Goal: Transaction & Acquisition: Purchase product/service

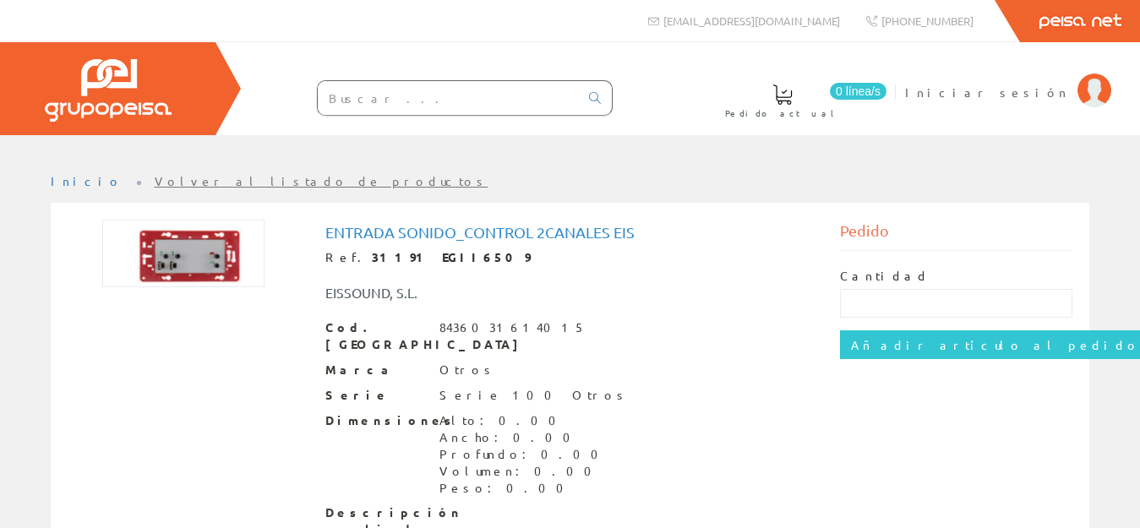
scroll to position [48, 0]
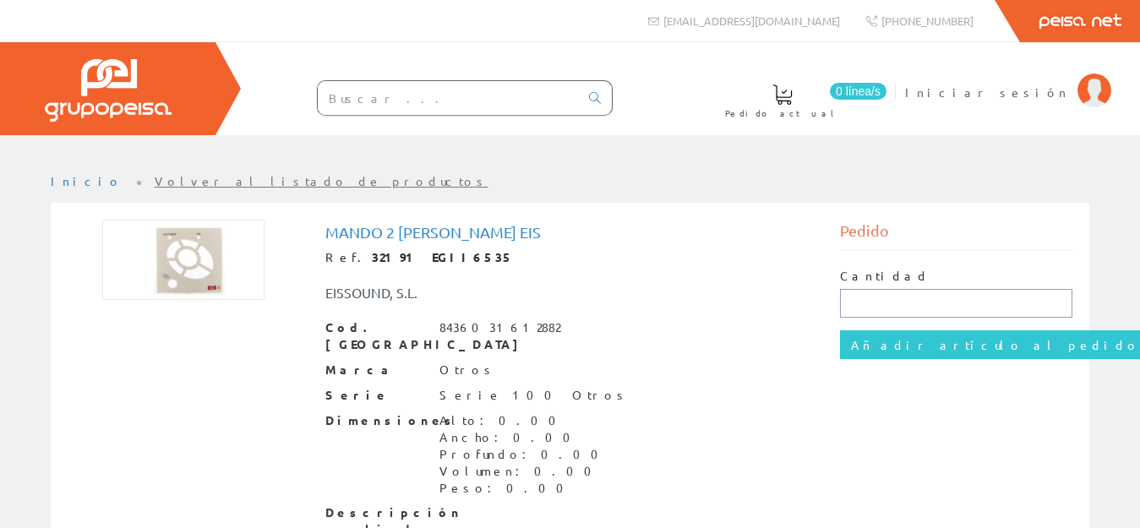
click at [848, 296] on input "text" at bounding box center [956, 303] width 232 height 29
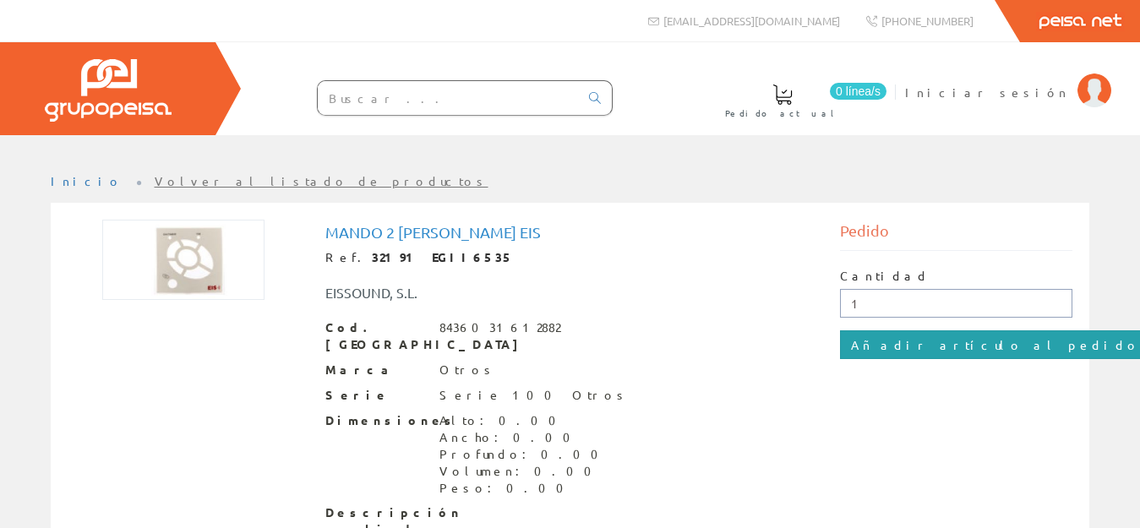
type input "1"
click at [914, 349] on input "Añadir artículo al pedido" at bounding box center [995, 344] width 311 height 29
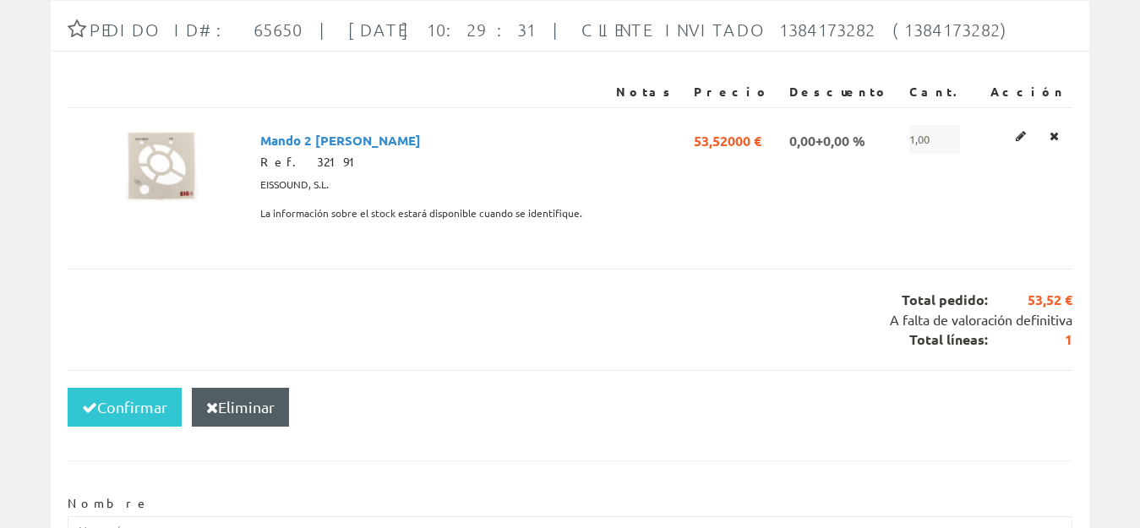
scroll to position [240, 0]
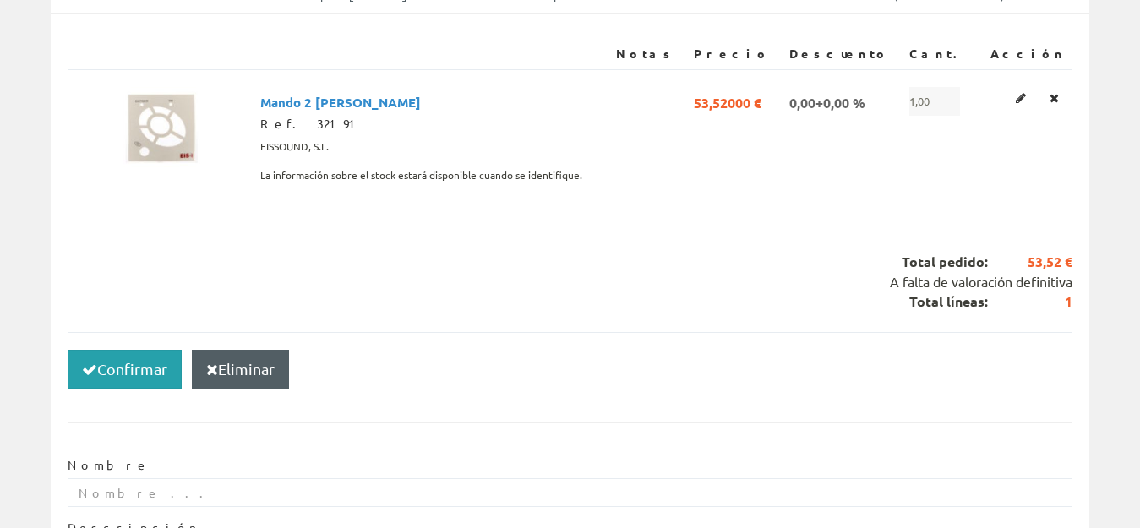
click at [146, 373] on button "Confirmar" at bounding box center [125, 369] width 114 height 39
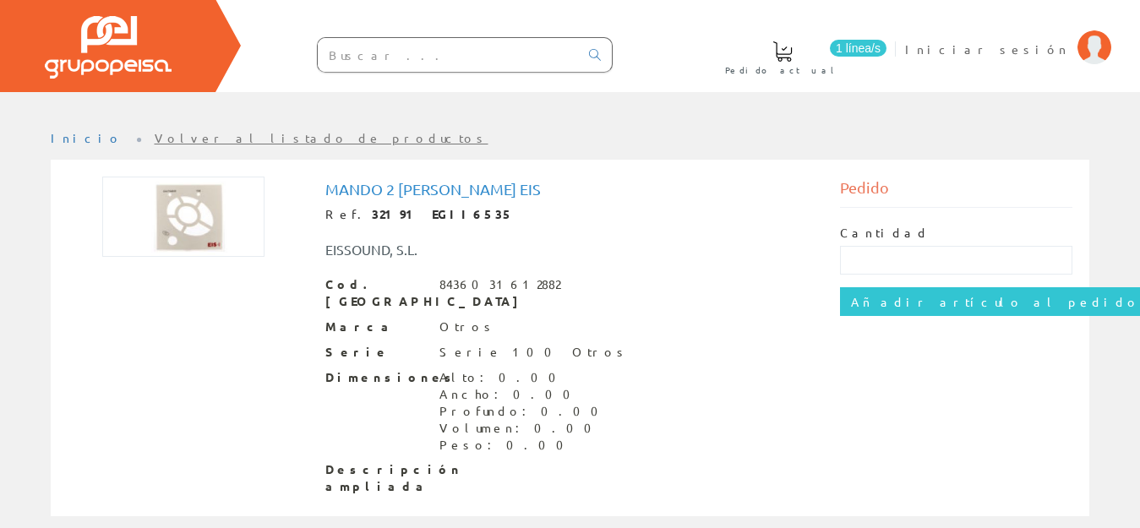
scroll to position [48, 0]
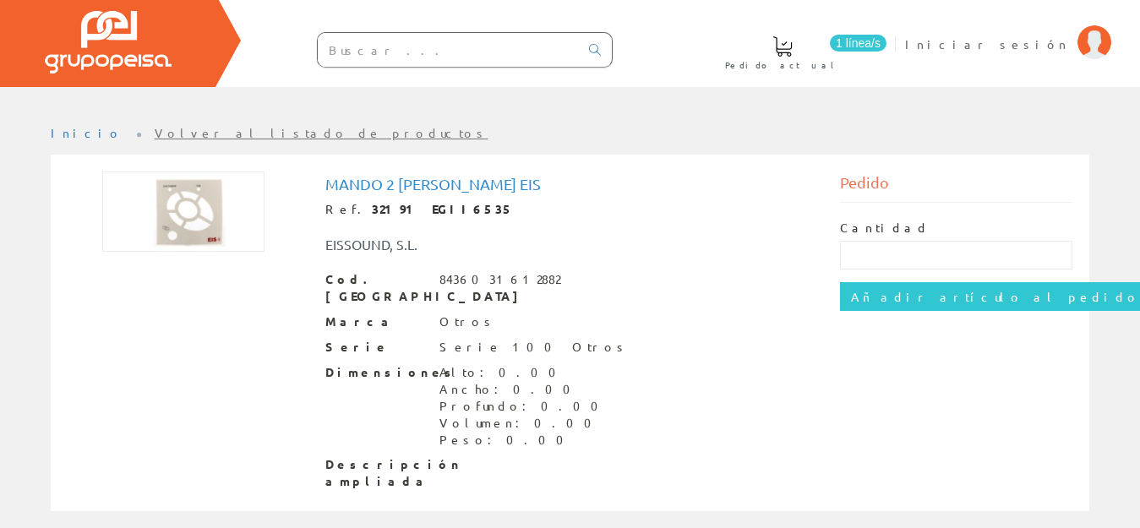
click at [219, 225] on img at bounding box center [183, 212] width 162 height 80
click at [221, 220] on img at bounding box center [183, 212] width 162 height 80
click at [221, 219] on img at bounding box center [183, 212] width 162 height 80
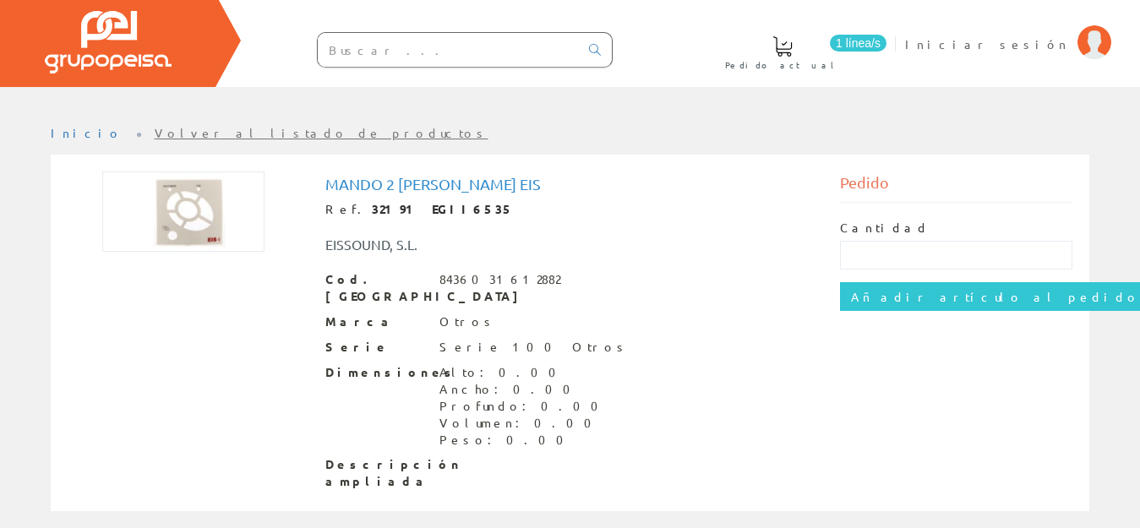
click at [221, 219] on img at bounding box center [183, 212] width 162 height 80
click at [188, 237] on img at bounding box center [183, 212] width 162 height 80
click at [176, 139] on li "Volver al listado de productos" at bounding box center [322, 133] width 334 height 17
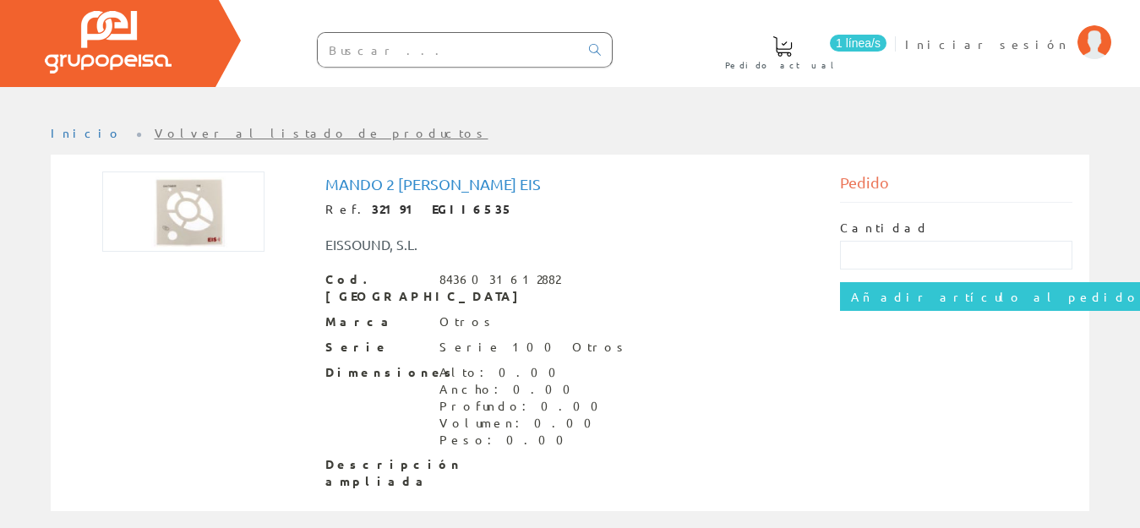
click at [178, 134] on link "Volver al listado de productos" at bounding box center [322, 132] width 334 height 15
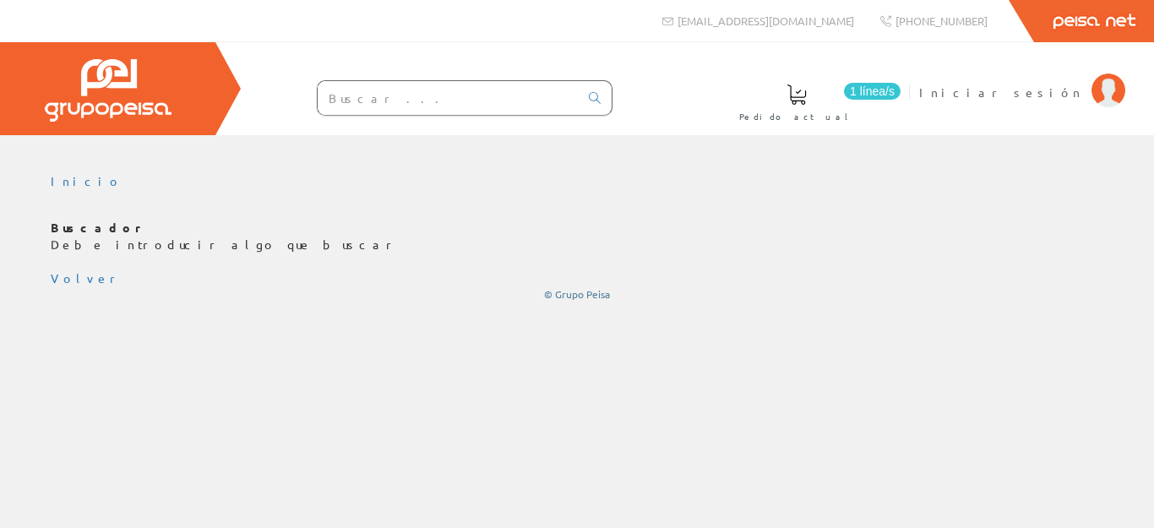
click at [343, 97] on input "text" at bounding box center [448, 98] width 261 height 34
click at [1099, 95] on img at bounding box center [1109, 91] width 34 height 34
